Goal: Transaction & Acquisition: Purchase product/service

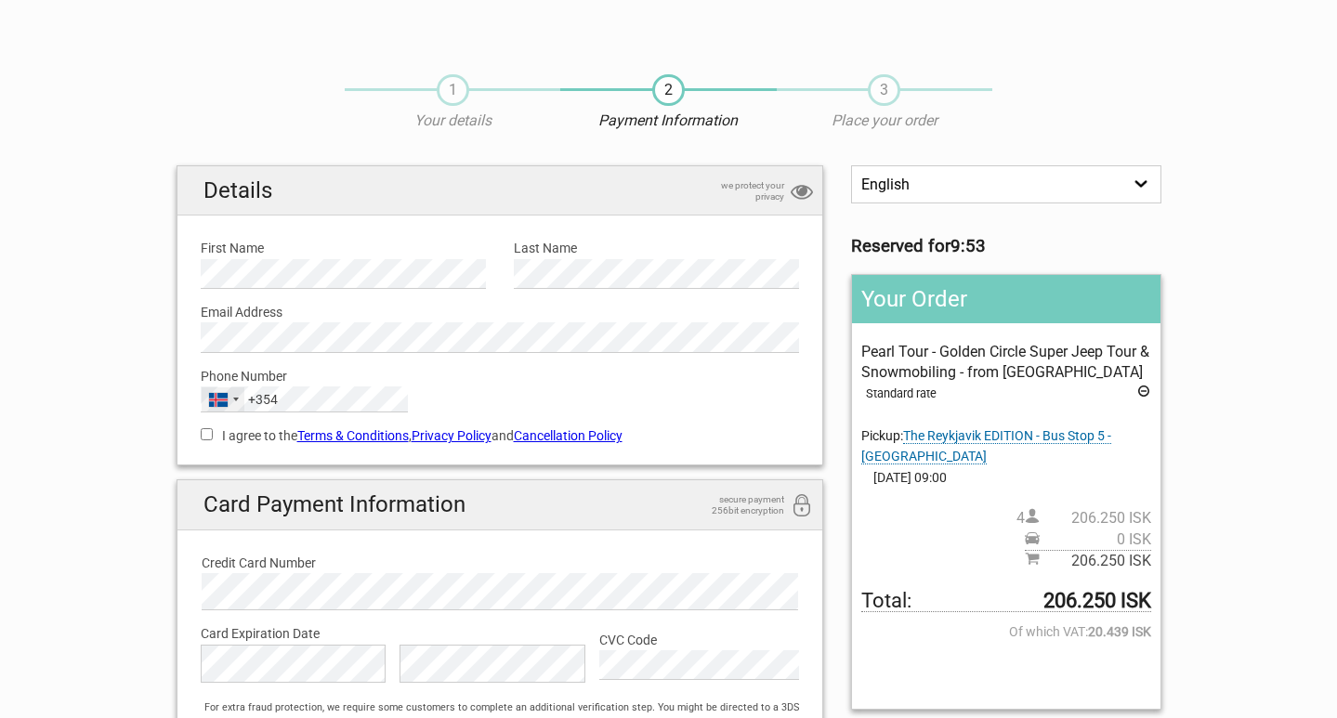
click at [234, 398] on div "Selected country" at bounding box center [236, 400] width 6 height 4
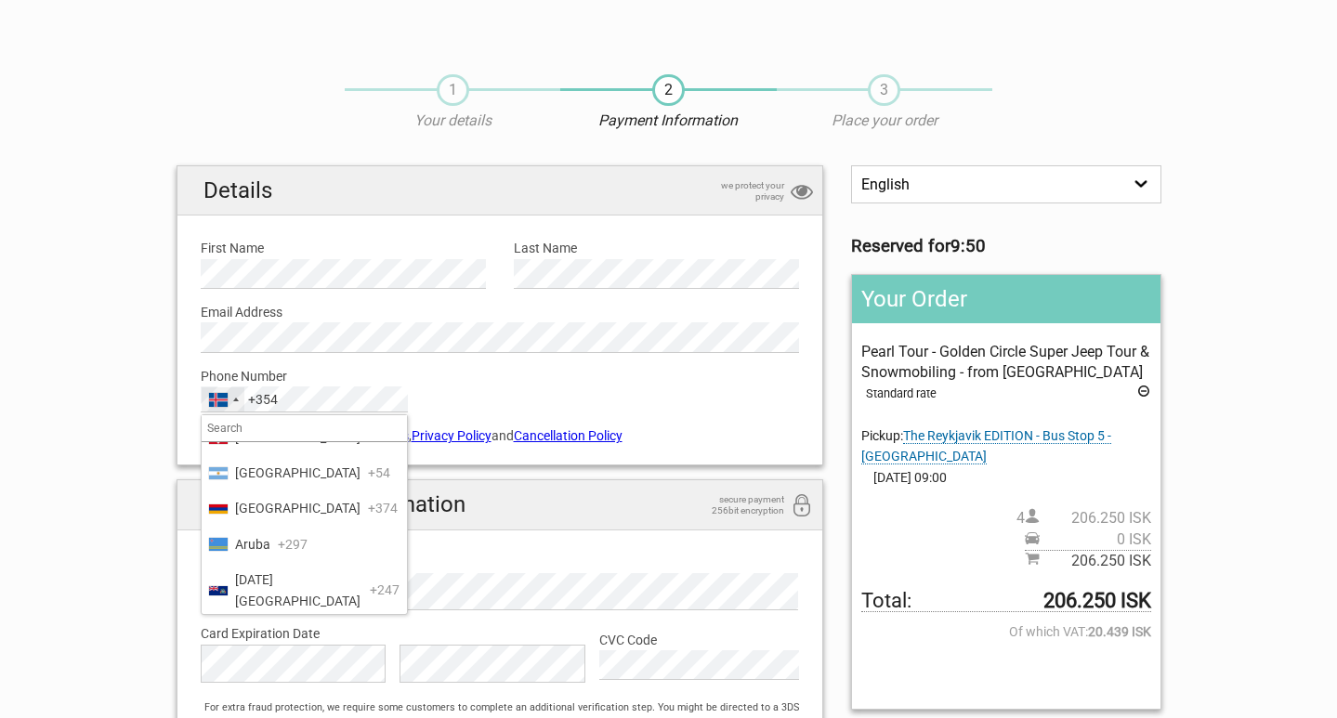
scroll to position [297, 0]
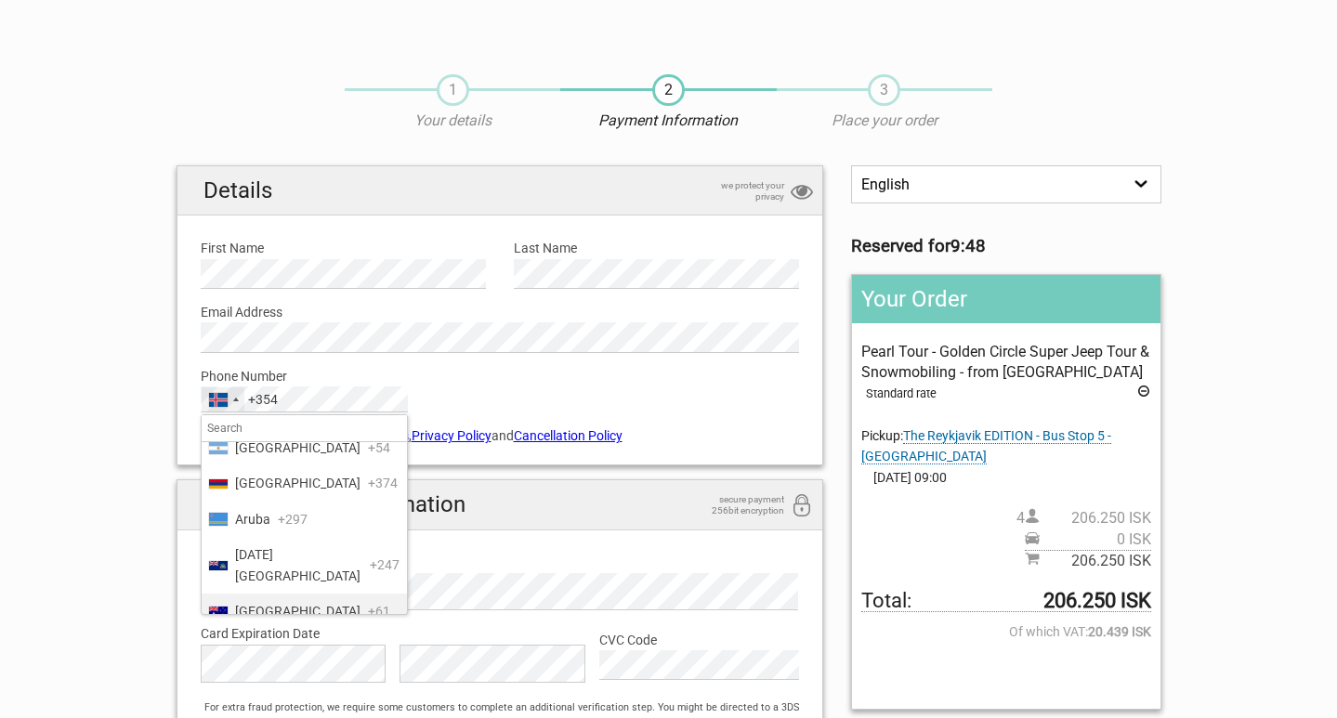
click at [286, 594] on li "Australia +61" at bounding box center [304, 611] width 205 height 35
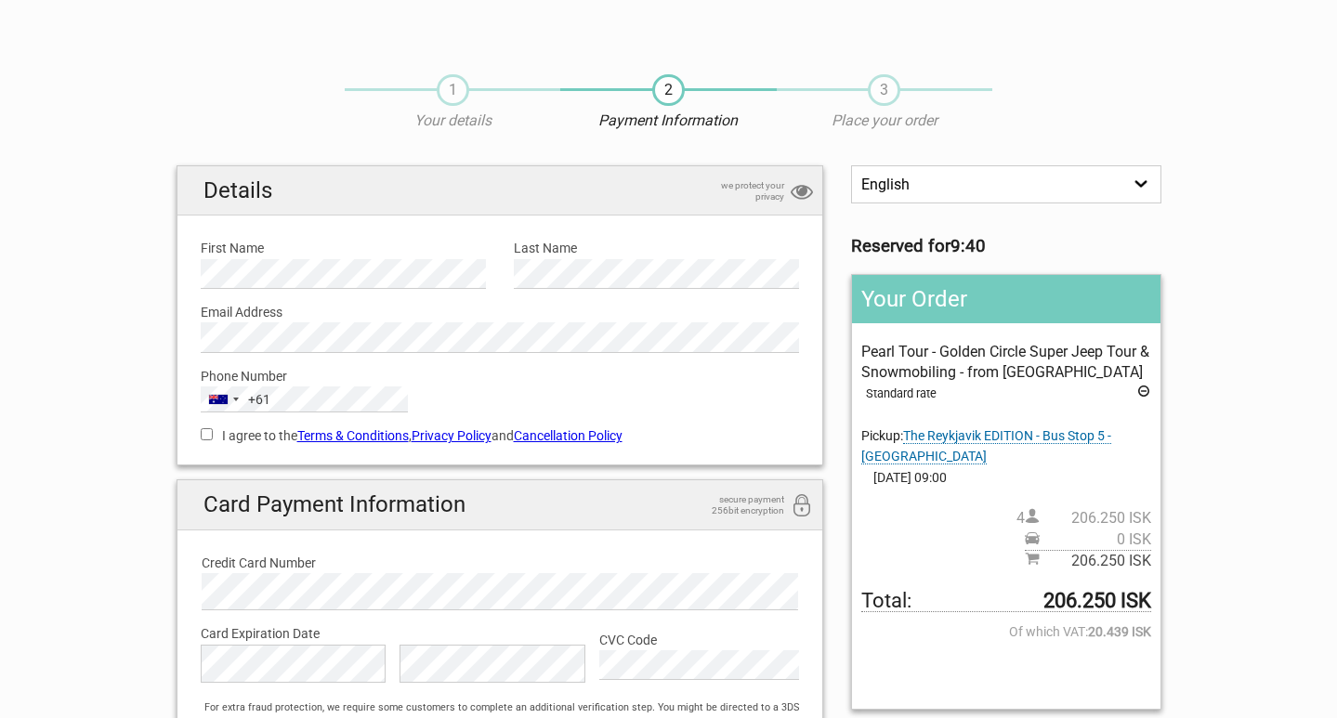
click at [203, 436] on input "I agree to the Terms & Conditions , Privacy Policy and Cancellation Policy" at bounding box center [207, 434] width 12 height 12
checkbox input "true"
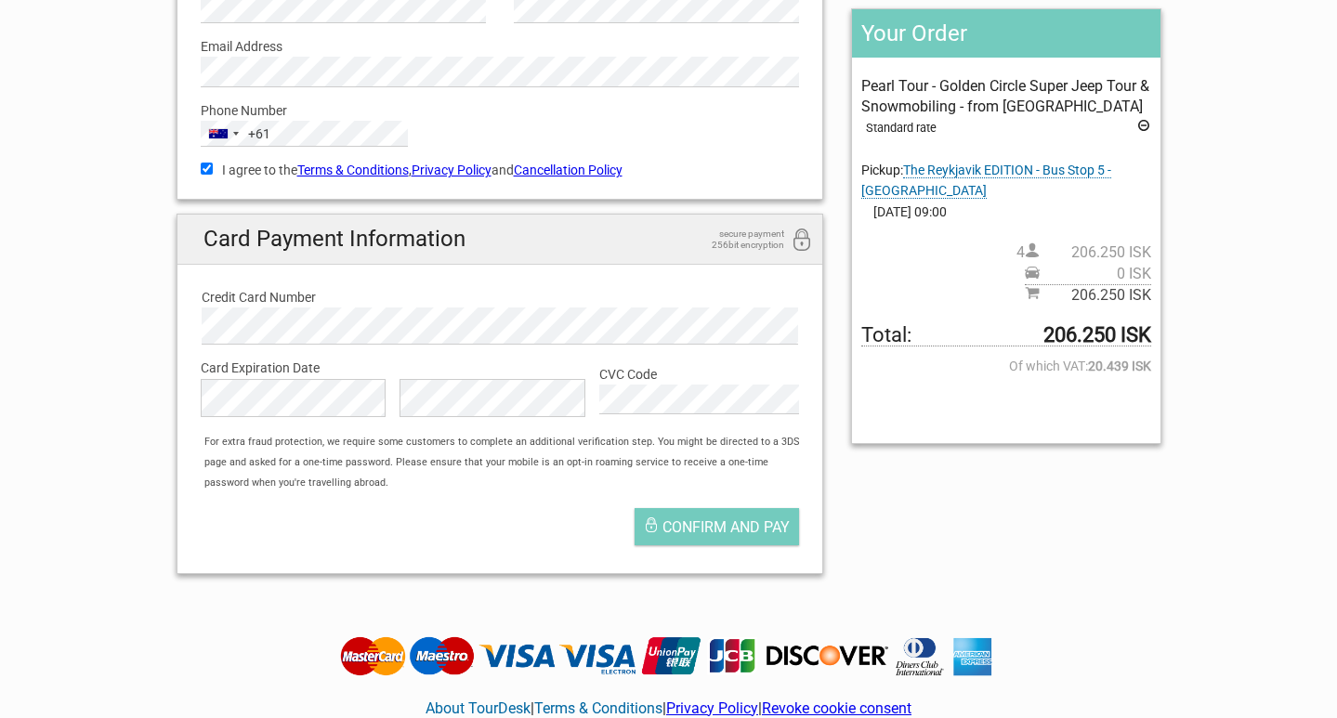
scroll to position [286, 0]
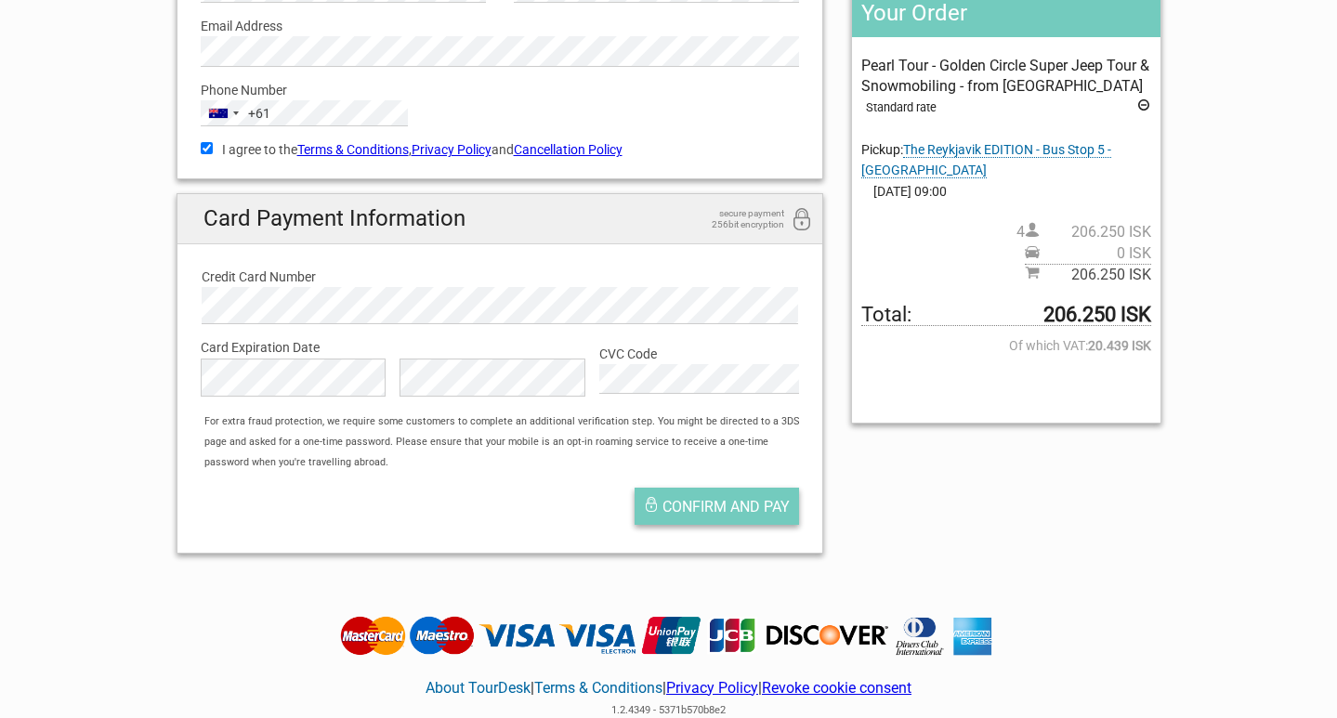
click at [732, 508] on span "Confirm and pay" at bounding box center [726, 507] width 127 height 18
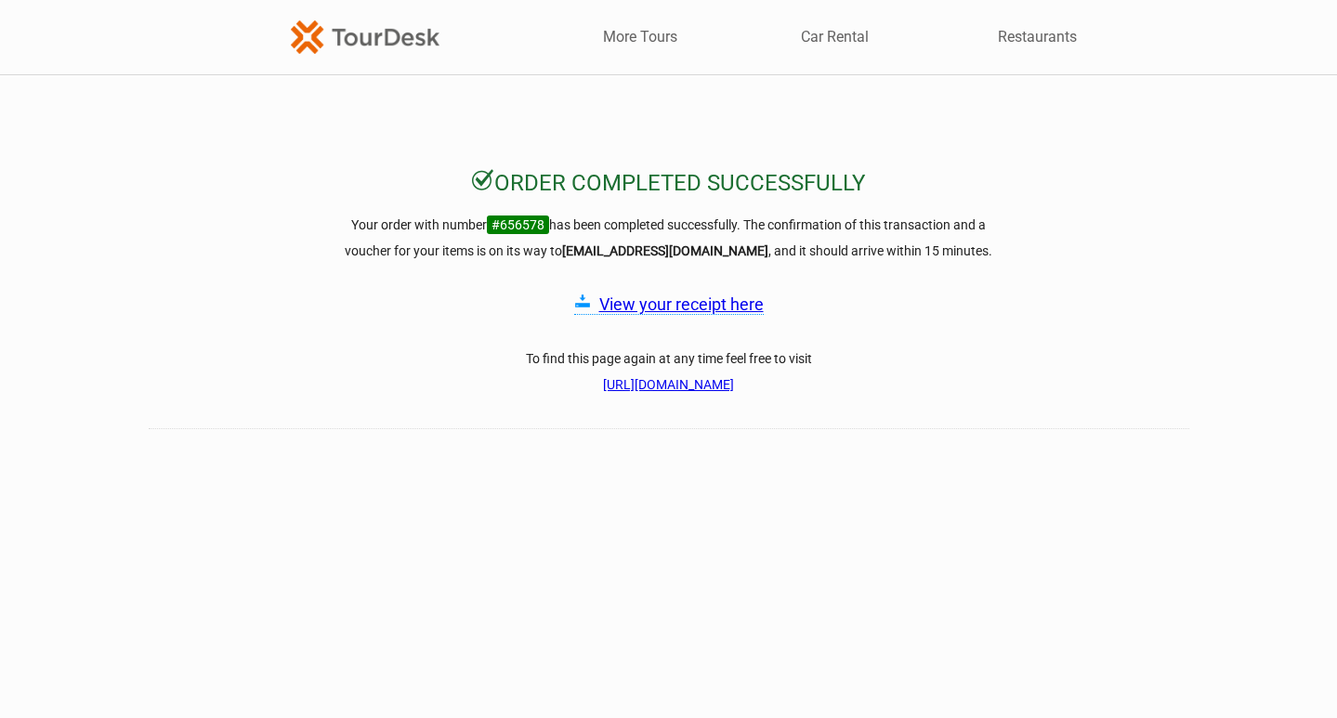
click at [673, 297] on link "View your receipt here" at bounding box center [681, 305] width 165 height 20
